Goal: Check status

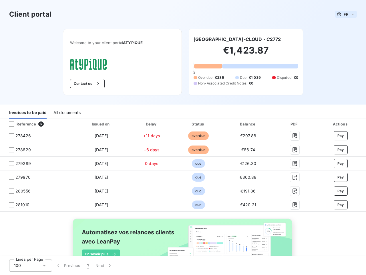
click at [344, 14] on span "FR" at bounding box center [346, 14] width 5 height 5
click at [84, 84] on button "Contact us" at bounding box center [87, 83] width 35 height 9
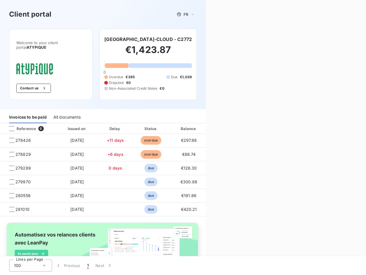
click at [226, 39] on div "Contact us Fill out the form below, and a member of our team will get back to y…" at bounding box center [286, 137] width 160 height 275
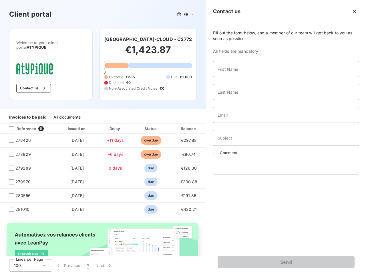
click at [28, 112] on div "Invoices to be paid" at bounding box center [27, 117] width 37 height 12
click at [67, 112] on div "All documents" at bounding box center [67, 117] width 27 height 12
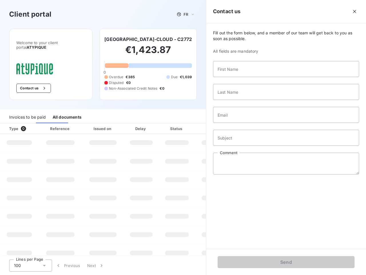
click at [36, 126] on div at bounding box center [35, 129] width 6 height 6
click at [12, 126] on div "Type 0" at bounding box center [22, 129] width 32 height 6
click at [100, 126] on div "Issued on" at bounding box center [103, 129] width 40 height 6
click at [150, 126] on div "Delay" at bounding box center [141, 129] width 33 height 6
click at [196, 124] on th "Amount" at bounding box center [214, 128] width 39 height 10
